Goal: Transaction & Acquisition: Purchase product/service

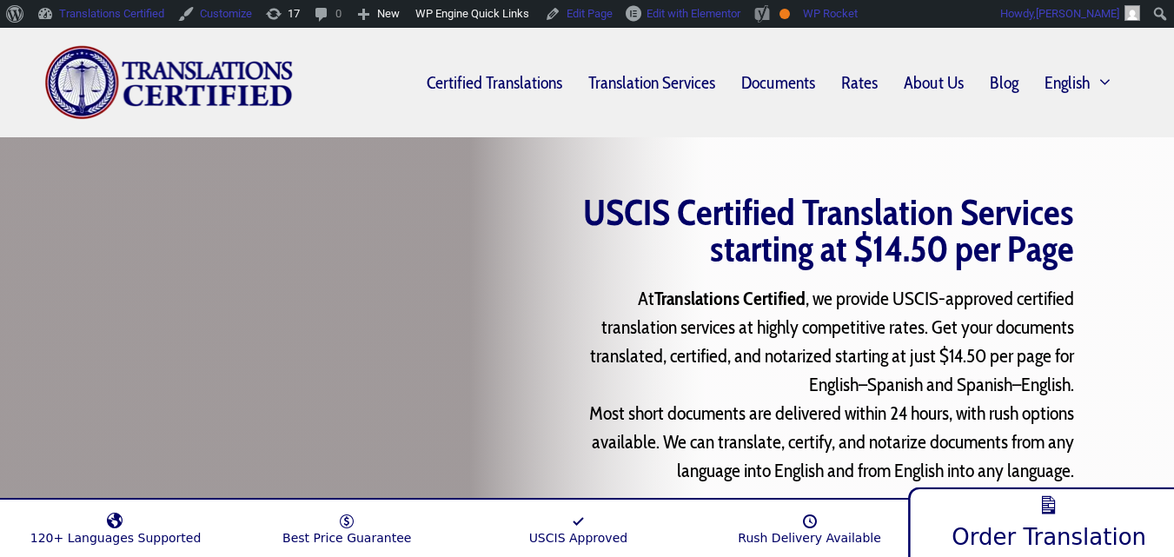
click at [1019, 499] on link "Order Translation" at bounding box center [1048, 520] width 281 height 76
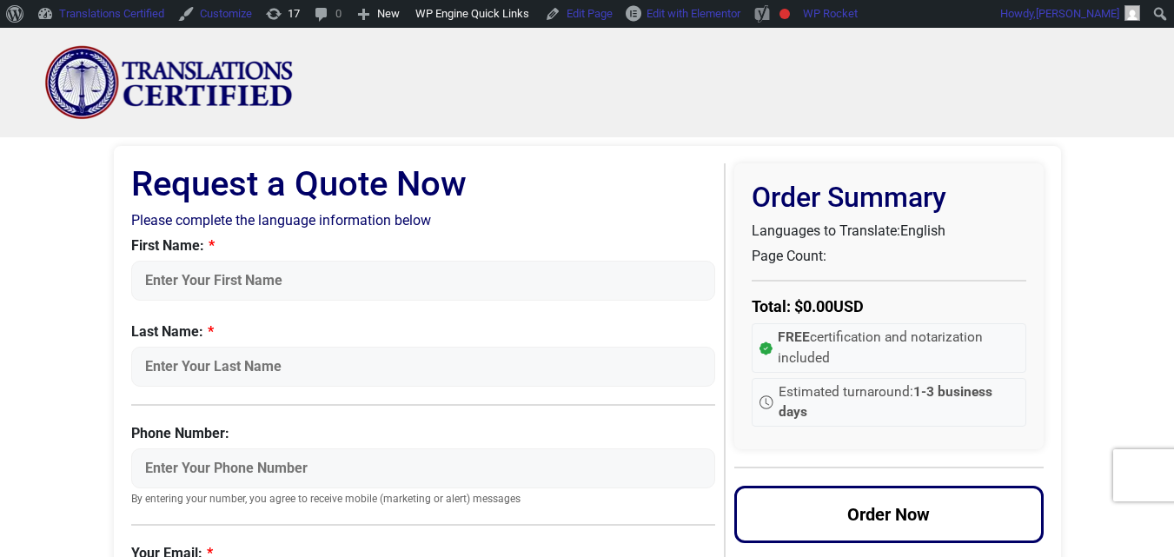
click at [400, 180] on h1 "Request a Quote Now" at bounding box center [423, 184] width 585 height 42
drag, startPoint x: 400, startPoint y: 180, endPoint x: 424, endPoint y: 177, distance: 24.5
click at [424, 177] on h1 "Request a Quote Now" at bounding box center [423, 184] width 585 height 42
copy h1 "Now"
drag, startPoint x: 448, startPoint y: 200, endPoint x: 441, endPoint y: 208, distance: 10.5
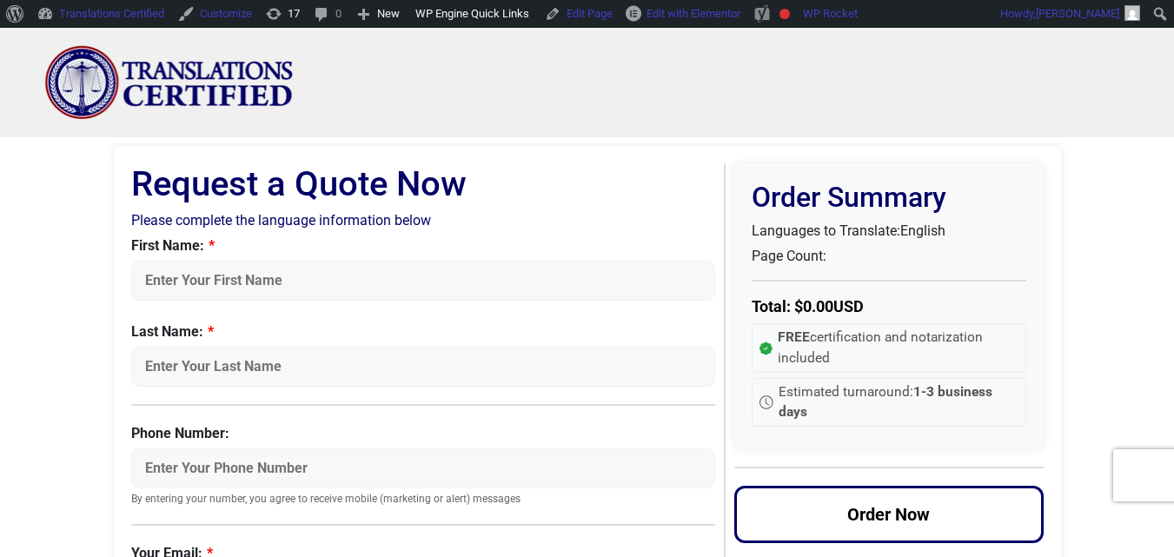
click at [447, 202] on h1 "Request a Quote Now" at bounding box center [423, 184] width 585 height 42
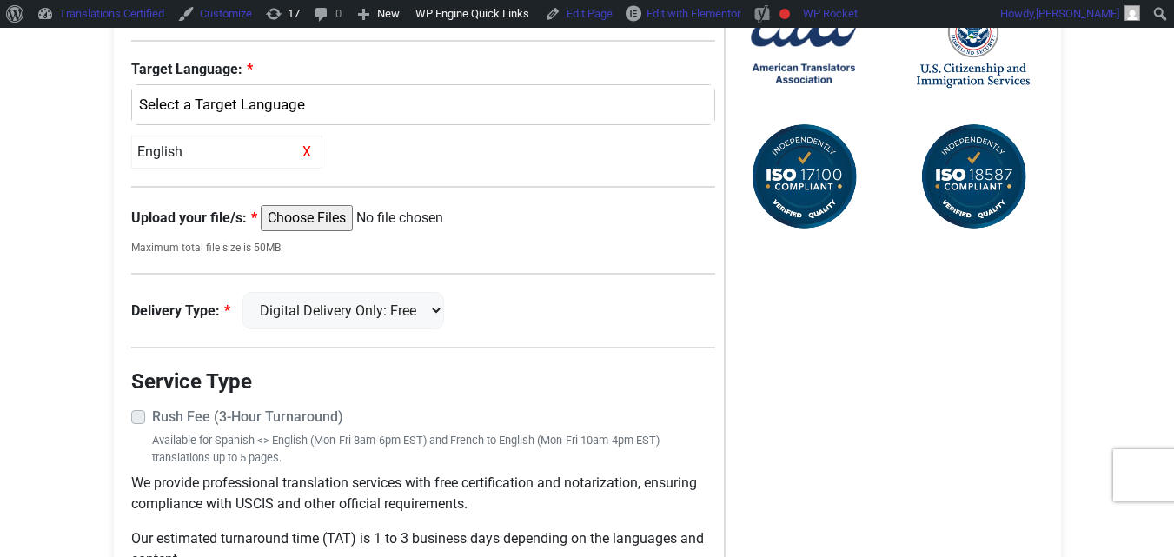
scroll to position [782, 0]
